Goal: Task Accomplishment & Management: Manage account settings

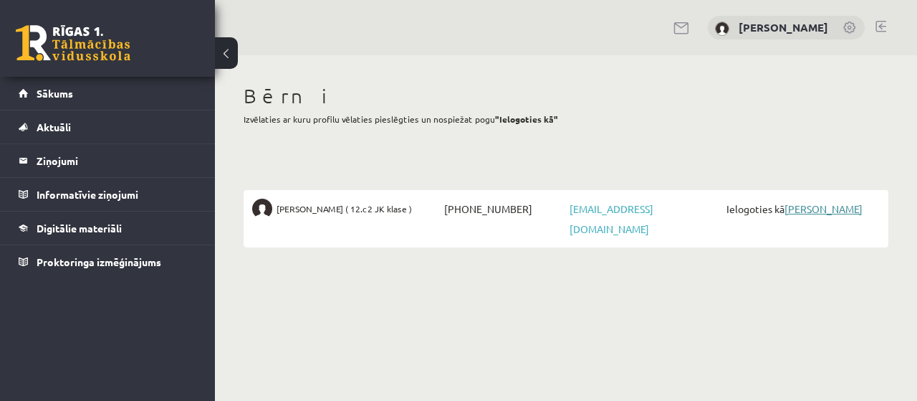
click at [811, 210] on link "[PERSON_NAME]" at bounding box center [824, 208] width 78 height 13
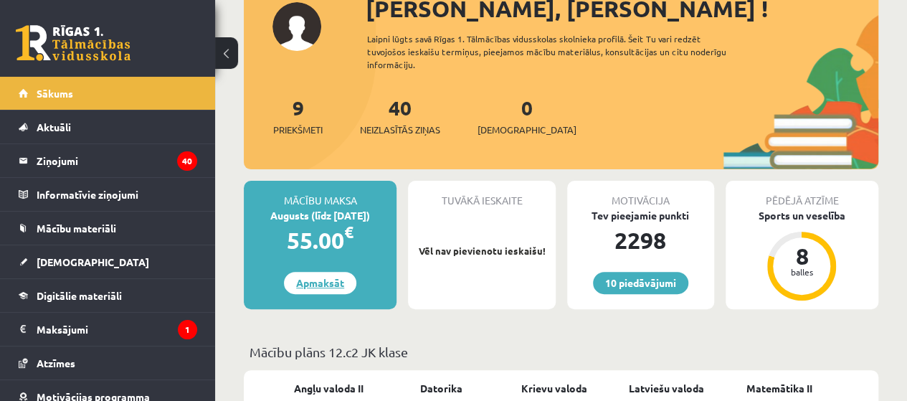
scroll to position [215, 0]
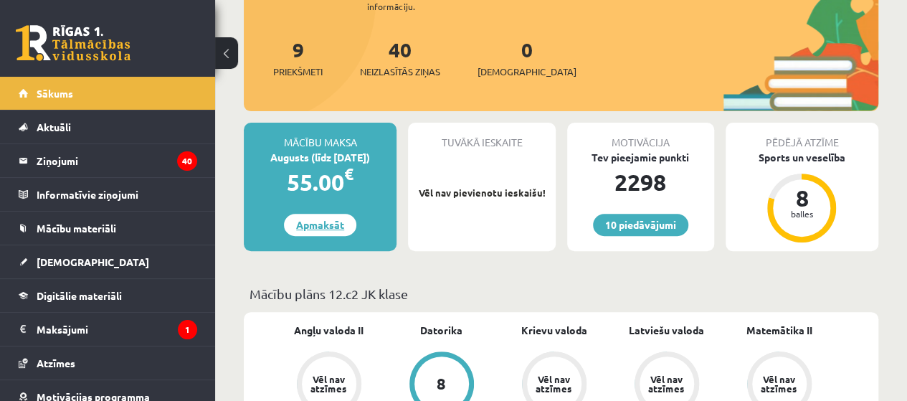
click at [309, 223] on link "Apmaksāt" at bounding box center [320, 225] width 72 height 22
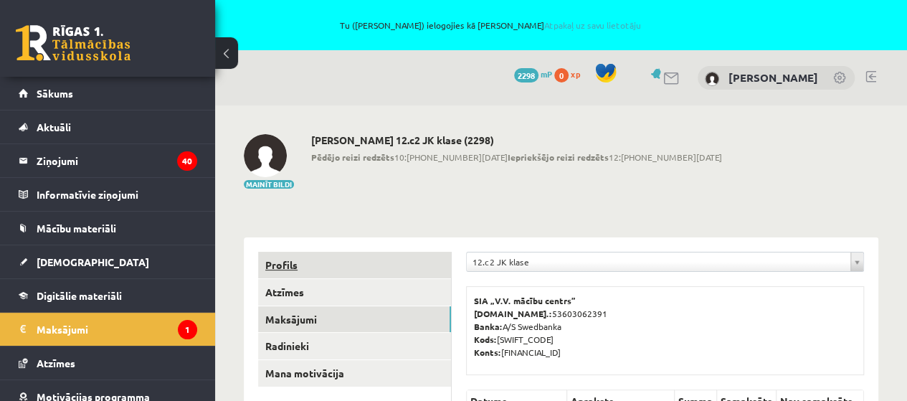
scroll to position [215, 0]
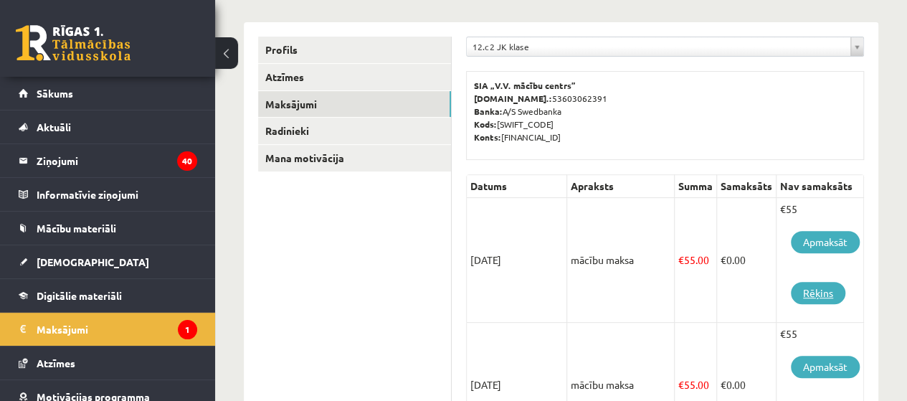
click at [813, 290] on link "Rēķins" at bounding box center [818, 293] width 54 height 22
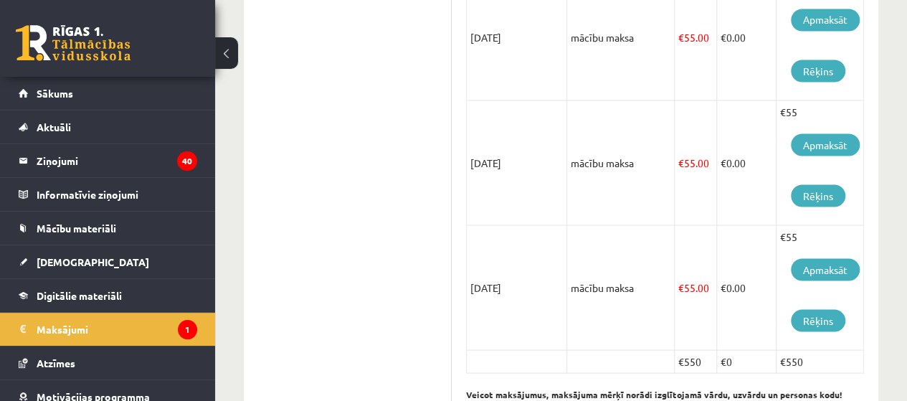
scroll to position [1357, 0]
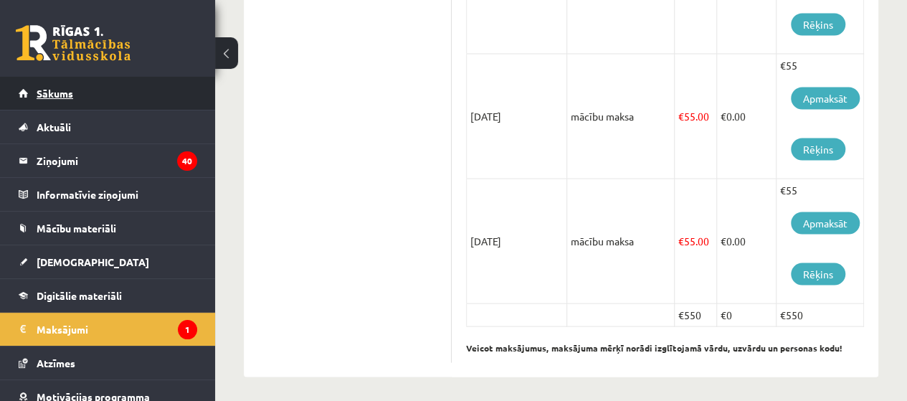
click at [77, 80] on link "Sākums" at bounding box center [108, 93] width 178 height 33
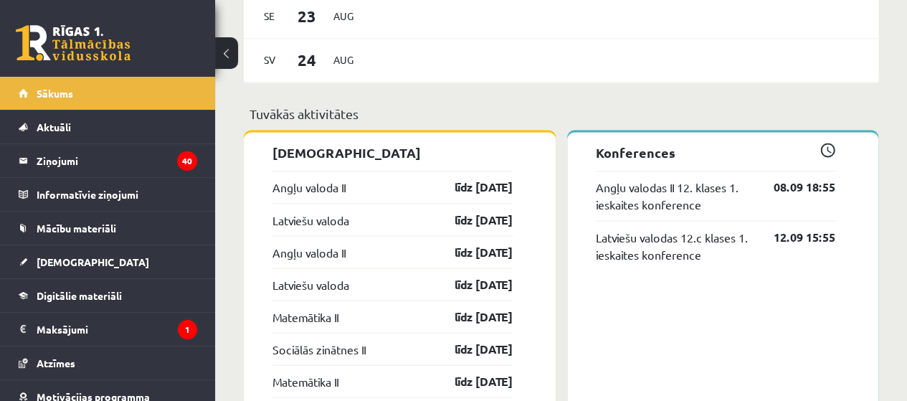
scroll to position [1147, 0]
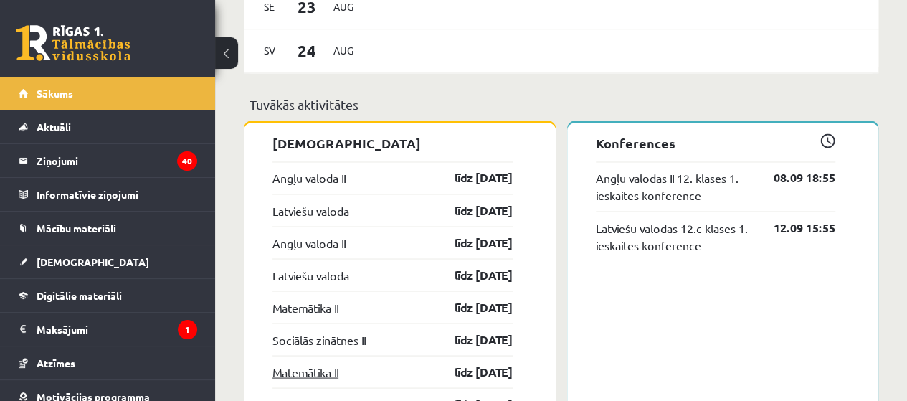
click at [330, 376] on link "Matemātika II" at bounding box center [305, 371] width 66 height 17
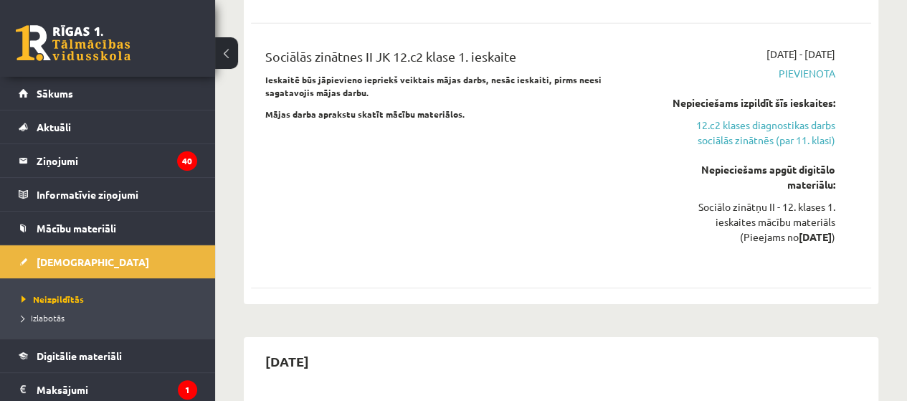
scroll to position [2294, 0]
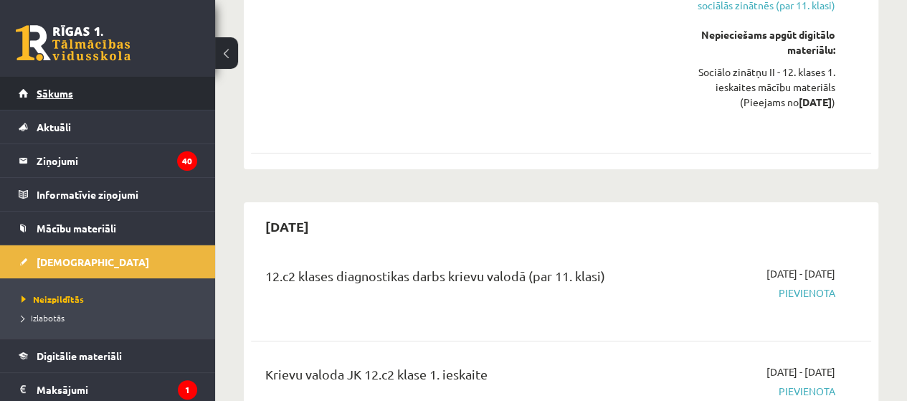
click at [44, 87] on span "Sākums" at bounding box center [55, 93] width 37 height 13
